Goal: Task Accomplishment & Management: Complete application form

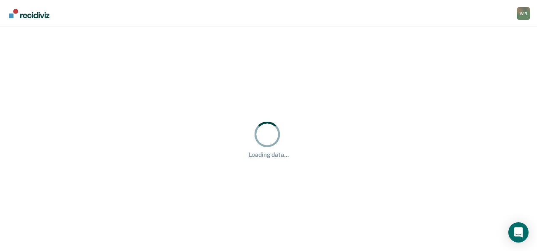
click at [289, 204] on div "Loading data..." at bounding box center [268, 139] width 537 height 224
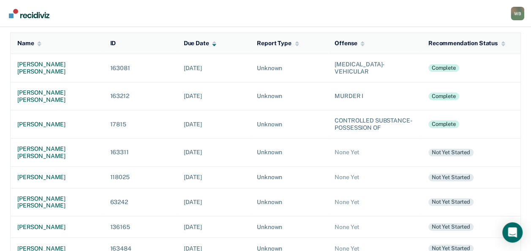
scroll to position [41, 0]
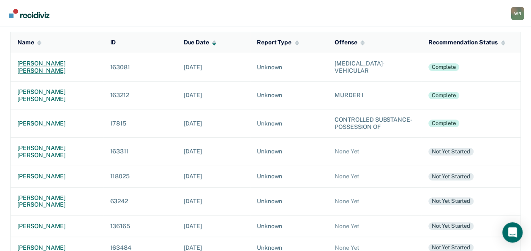
click at [44, 64] on div "[PERSON_NAME] [PERSON_NAME]" at bounding box center [56, 67] width 79 height 14
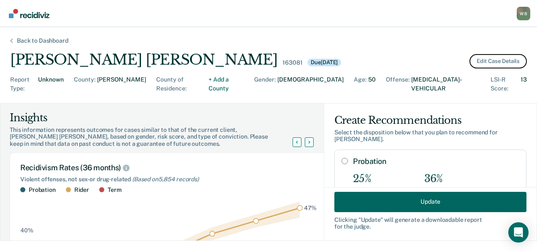
click at [490, 62] on button "Edit Case Details" at bounding box center [498, 61] width 57 height 14
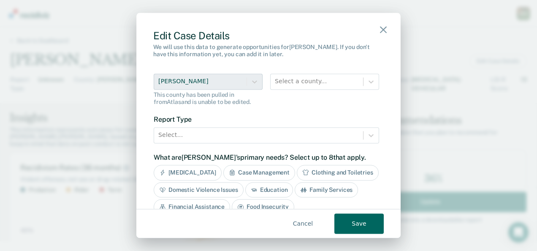
scroll to position [270, 0]
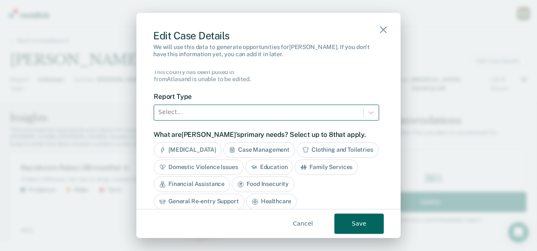
click at [265, 108] on div at bounding box center [258, 112] width 201 height 11
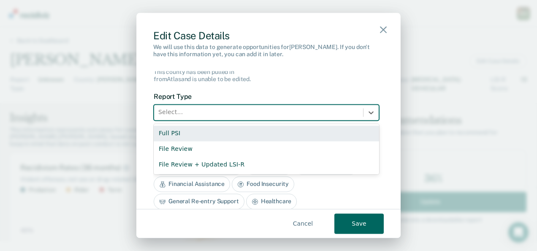
click at [206, 130] on div "Full PSI" at bounding box center [267, 133] width 226 height 16
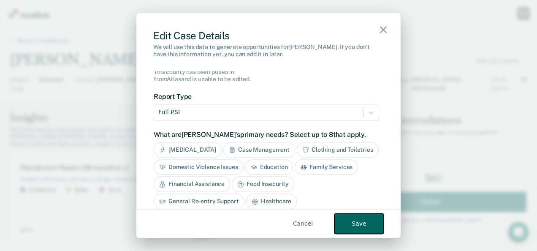
click at [356, 222] on button "Save" at bounding box center [359, 224] width 49 height 20
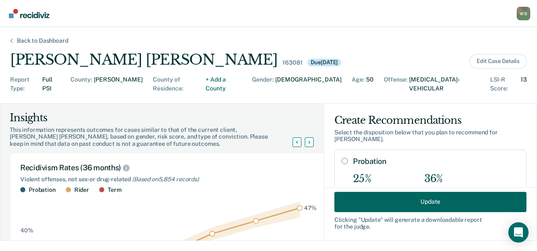
click at [31, 44] on div "Back to Dashboard" at bounding box center [43, 40] width 72 height 7
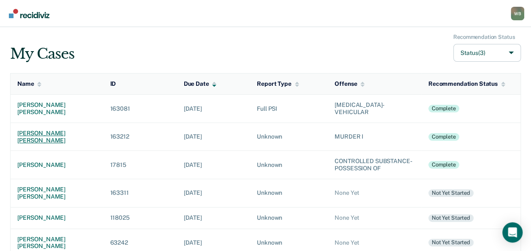
click at [72, 130] on div "[PERSON_NAME] [PERSON_NAME]" at bounding box center [56, 137] width 79 height 14
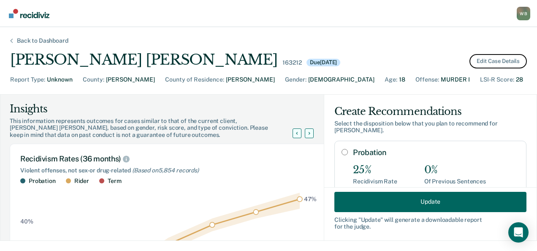
click at [485, 61] on button "Edit Case Details" at bounding box center [498, 61] width 57 height 14
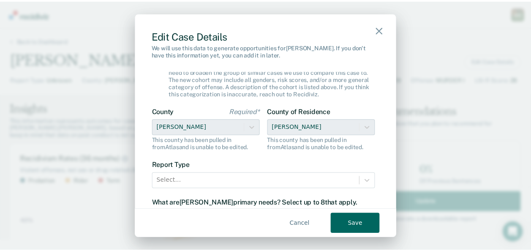
scroll to position [202, 0]
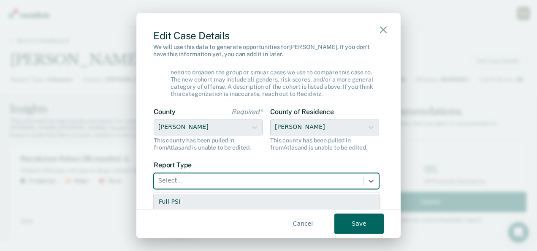
click at [201, 185] on div at bounding box center [258, 181] width 201 height 11
click at [194, 200] on div "Full PSI" at bounding box center [267, 202] width 226 height 16
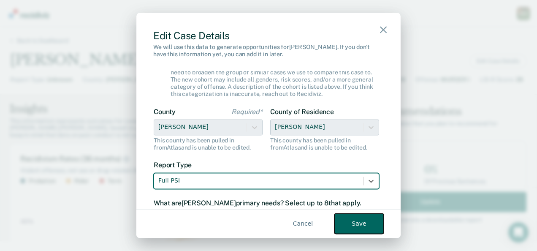
click at [344, 216] on button "Save" at bounding box center [359, 224] width 49 height 20
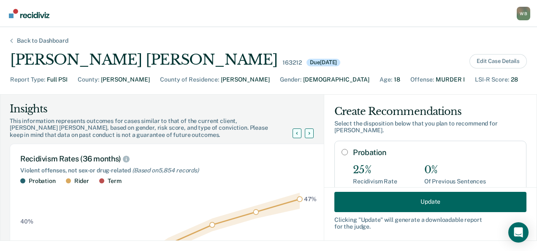
click at [181, 32] on div "Back to Dashboard [PERSON_NAME] [PERSON_NAME] 163212 Due [DATE] Edit Case Detai…" at bounding box center [268, 139] width 537 height 224
click at [31, 40] on div "Back to Dashboard" at bounding box center [43, 40] width 72 height 7
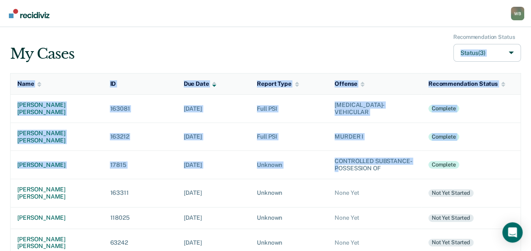
drag, startPoint x: 267, startPoint y: 45, endPoint x: 339, endPoint y: 169, distance: 142.5
drag, startPoint x: 339, startPoint y: 169, endPoint x: 289, endPoint y: 55, distance: 124.3
click at [289, 55] on div "My Cases Recommendation Status Status (3)" at bounding box center [265, 48] width 511 height 28
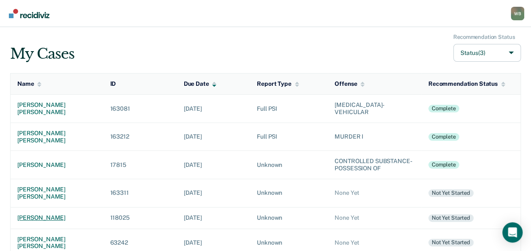
click at [42, 214] on div "[PERSON_NAME]" at bounding box center [56, 217] width 79 height 7
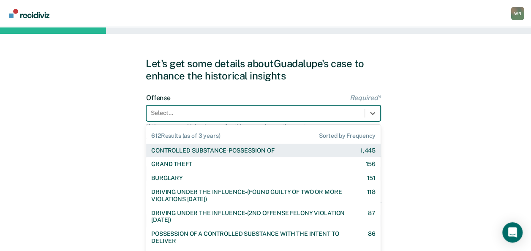
click at [208, 116] on div "612 results available. Use Up and Down to choose options, press Enter to select…" at bounding box center [263, 113] width 234 height 16
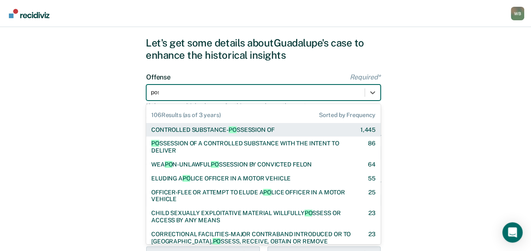
type input "poss"
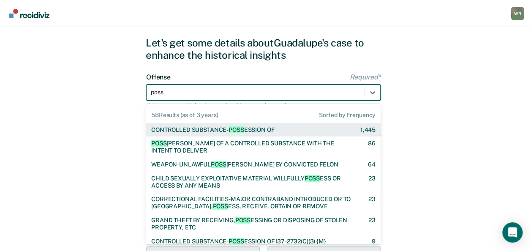
click at [268, 128] on div "CONTROLLED SUBSTANCE- POSS ESSION OF" at bounding box center [212, 129] width 123 height 7
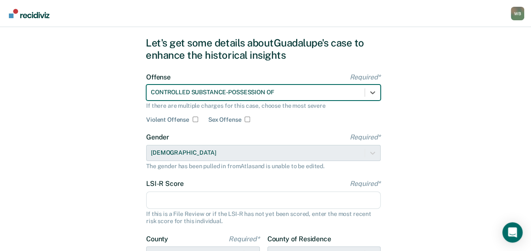
click at [182, 196] on input "LSI-R Score Required*" at bounding box center [263, 200] width 234 height 18
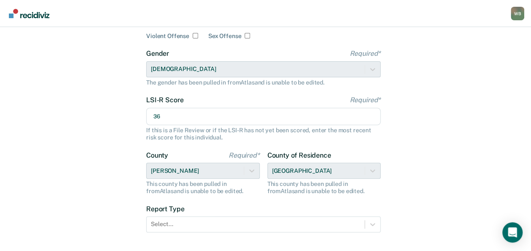
scroll to position [156, 0]
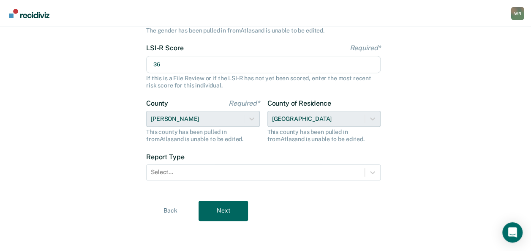
type input "36"
click at [372, 115] on div "County of Residence [GEOGRAPHIC_DATA] This county has been pulled in from [GEOG…" at bounding box center [324, 121] width 114 height 44
click at [367, 121] on div "County of Residence [GEOGRAPHIC_DATA] This county has been pulled in from [GEOG…" at bounding box center [324, 121] width 114 height 44
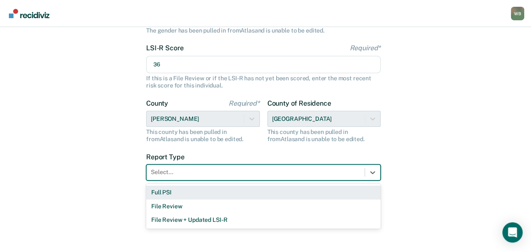
click at [234, 171] on div at bounding box center [256, 172] width 210 height 9
click at [178, 188] on div "Full PSI" at bounding box center [263, 192] width 234 height 14
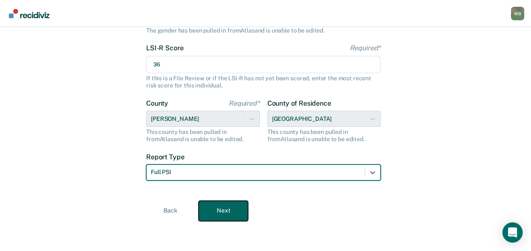
click at [229, 213] on button "Next" at bounding box center [223, 211] width 49 height 20
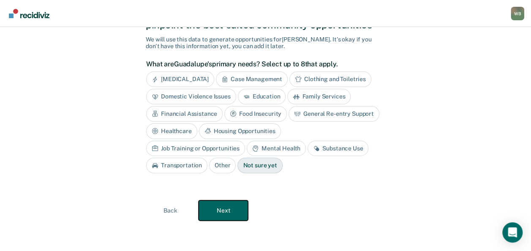
scroll to position [49, 0]
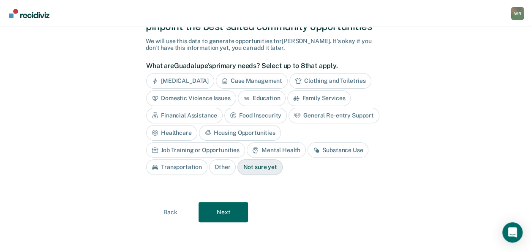
click at [274, 80] on div "Case Management" at bounding box center [252, 81] width 72 height 16
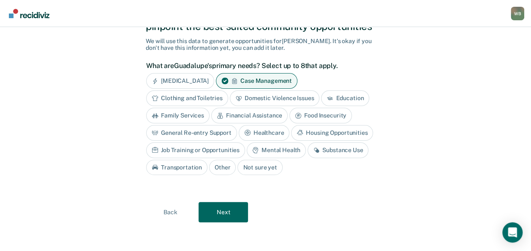
click at [183, 164] on div "Transportation" at bounding box center [176, 168] width 61 height 16
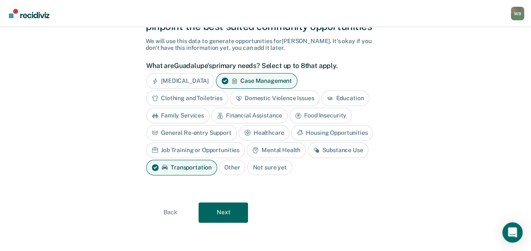
click at [328, 146] on div "Substance Use" at bounding box center [338, 150] width 61 height 16
click at [277, 151] on div "Mental Health" at bounding box center [276, 150] width 59 height 16
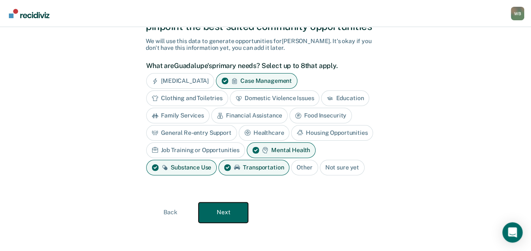
click at [242, 208] on button "Next" at bounding box center [223, 212] width 49 height 20
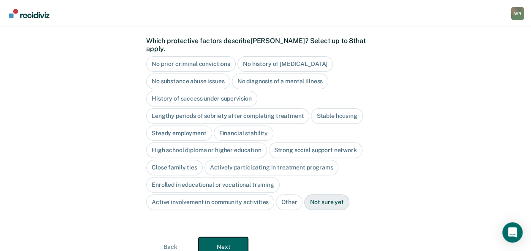
scroll to position [81, 0]
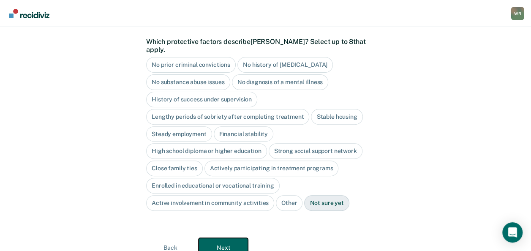
click at [224, 238] on button "Next" at bounding box center [223, 248] width 49 height 20
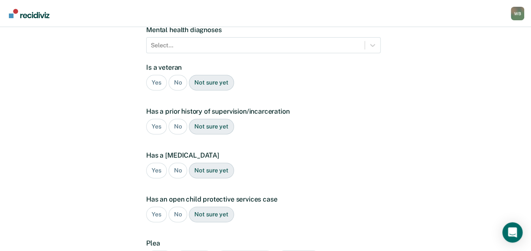
scroll to position [0, 0]
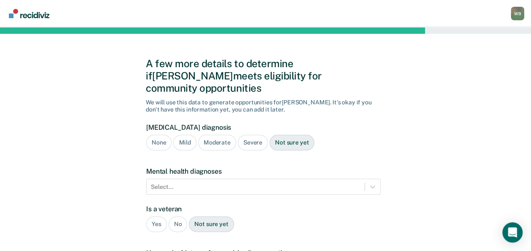
click at [203, 135] on div "Moderate" at bounding box center [217, 143] width 38 height 16
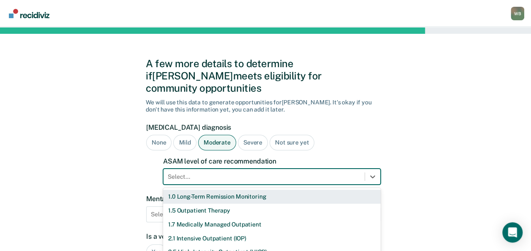
click at [193, 169] on div "11 results available. Use Up and Down to choose options, press Enter to select …" at bounding box center [272, 177] width 218 height 16
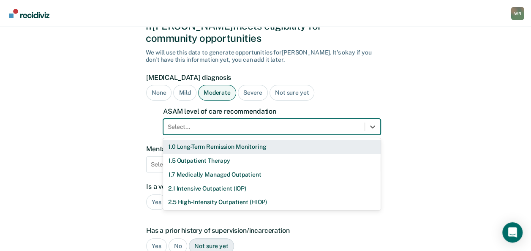
scroll to position [55, 0]
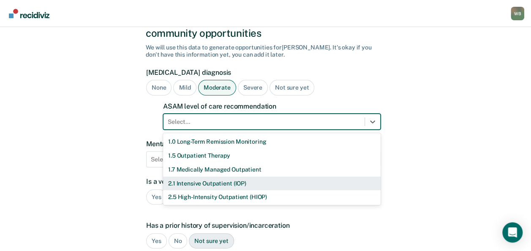
click at [189, 177] on div "2.1 Intensive Outpatient (IOP)" at bounding box center [272, 184] width 218 height 14
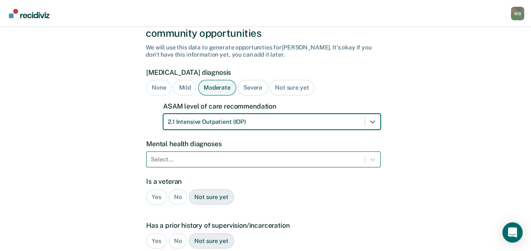
click at [188, 151] on div "Select..." at bounding box center [263, 159] width 234 height 16
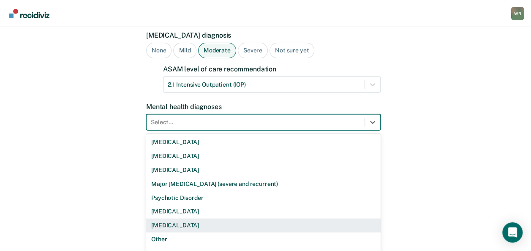
click at [178, 218] on div "[MEDICAL_DATA]" at bounding box center [263, 225] width 234 height 14
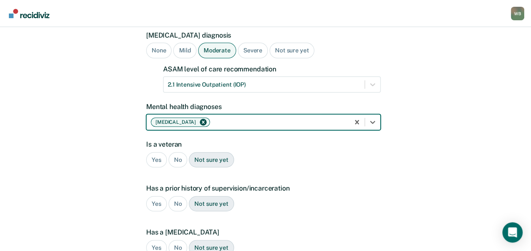
click at [176, 152] on div "No" at bounding box center [178, 160] width 19 height 16
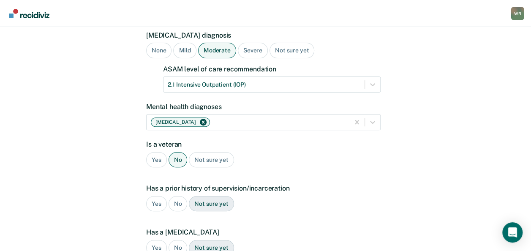
click at [157, 196] on div "Yes" at bounding box center [156, 204] width 21 height 16
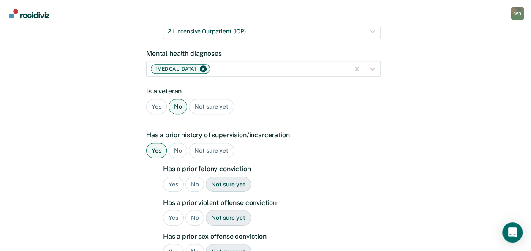
scroll to position [146, 0]
click at [172, 176] on div "Yes" at bounding box center [173, 184] width 21 height 16
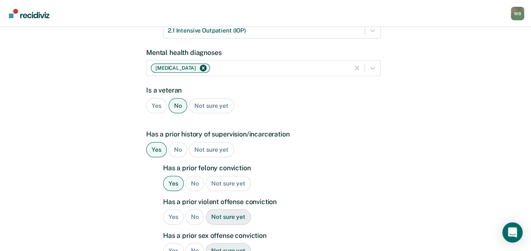
click at [191, 209] on div "No" at bounding box center [194, 217] width 19 height 16
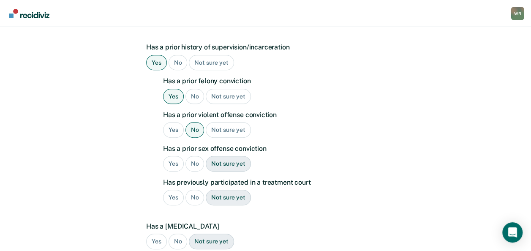
scroll to position [233, 0]
click at [196, 156] on div "No" at bounding box center [194, 164] width 19 height 16
click at [193, 190] on div "No" at bounding box center [194, 198] width 19 height 16
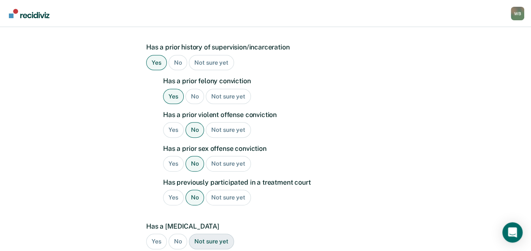
click at [178, 234] on div "No" at bounding box center [178, 242] width 19 height 16
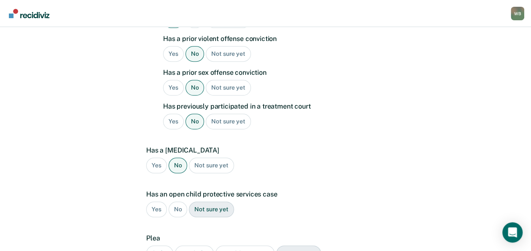
scroll to position [310, 0]
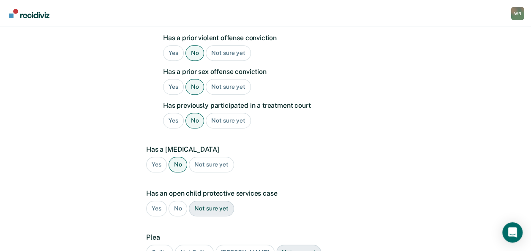
click at [174, 201] on div "No" at bounding box center [178, 209] width 19 height 16
click at [156, 245] on div "Guilty" at bounding box center [159, 253] width 27 height 16
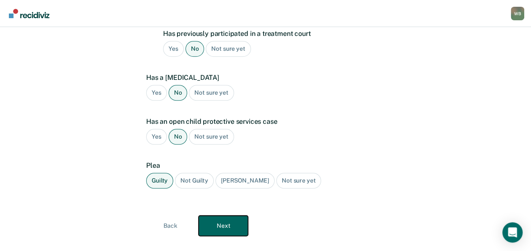
click at [230, 215] on button "Next" at bounding box center [223, 225] width 49 height 20
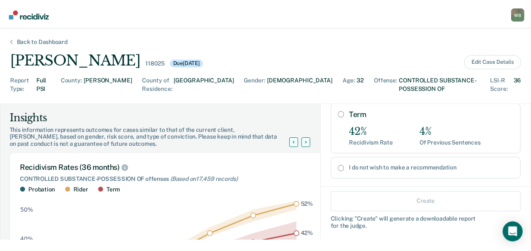
scroll to position [159, 0]
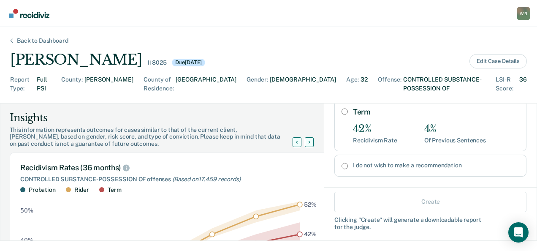
click at [342, 163] on input "I do not wish to make a recommendation" at bounding box center [345, 166] width 6 height 7
radio input "true"
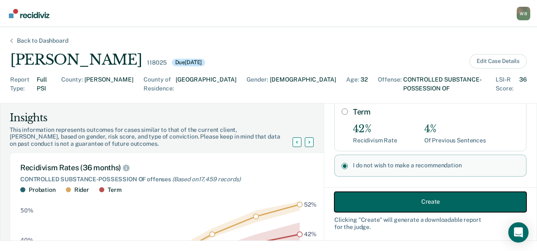
click at [384, 200] on button "Create" at bounding box center [431, 201] width 192 height 20
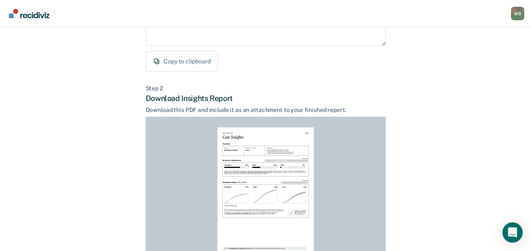
scroll to position [231, 0]
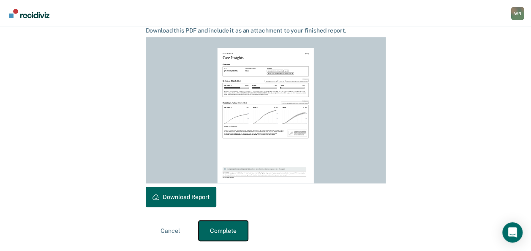
click at [224, 234] on button "Complete" at bounding box center [223, 231] width 49 height 20
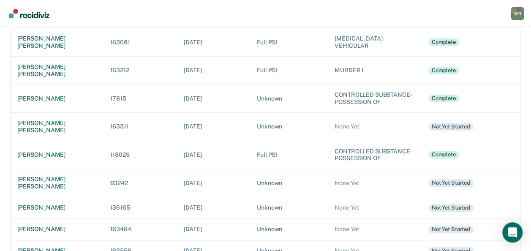
scroll to position [66, 0]
